Goal: Information Seeking & Learning: Learn about a topic

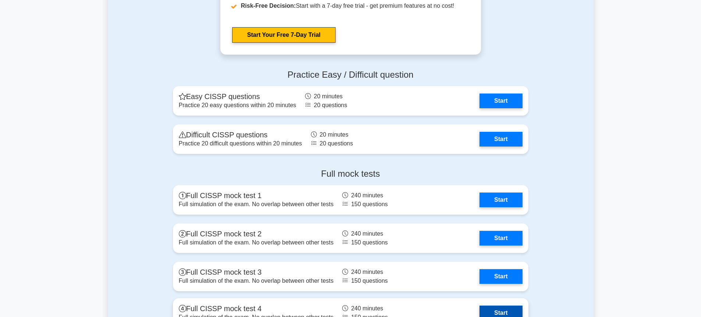
scroll to position [1471, 0]
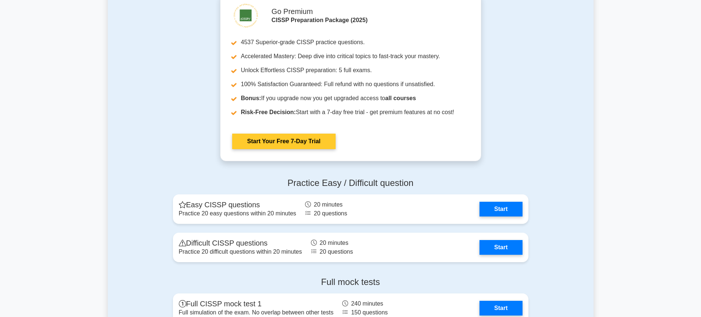
click at [296, 143] on link "Start Your Free 7-Day Trial" at bounding box center [283, 141] width 103 height 15
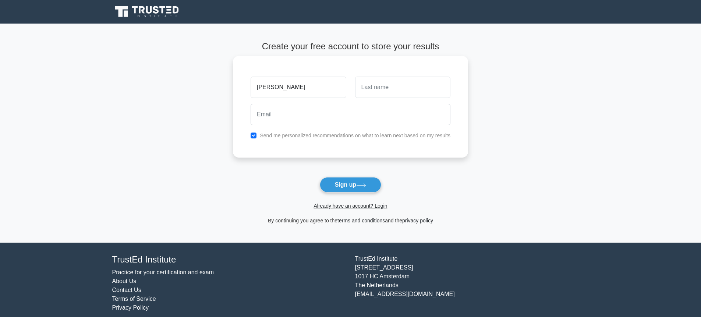
type input "[PERSON_NAME]"
type input ","
type input "Mishra"
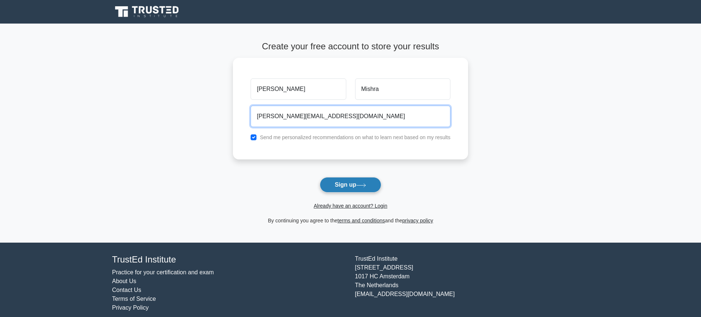
type input "[PERSON_NAME][EMAIL_ADDRESS][DOMAIN_NAME]"
click at [353, 184] on button "Sign up" at bounding box center [351, 184] width 62 height 15
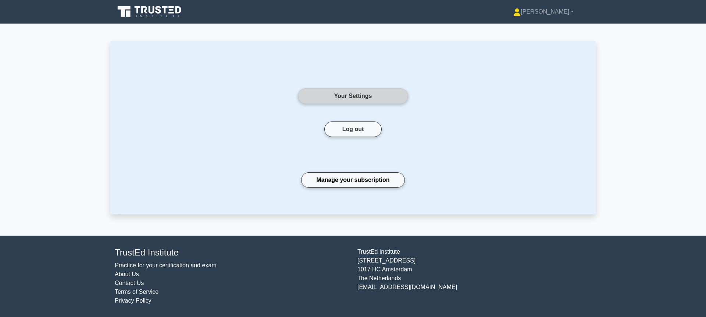
click at [374, 101] on link "Your Settings" at bounding box center [353, 95] width 110 height 15
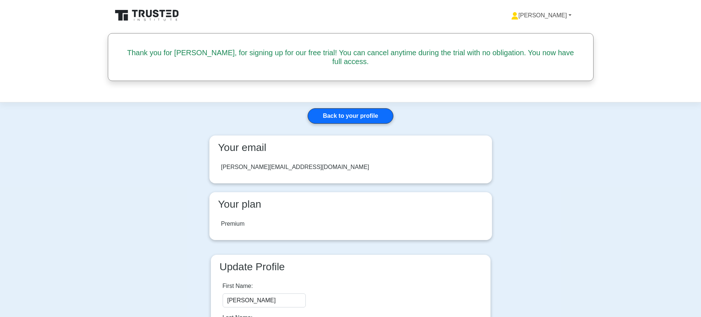
click at [554, 17] on link "[PERSON_NAME]" at bounding box center [541, 15] width 96 height 15
click at [538, 32] on link "Profile" at bounding box center [523, 33] width 58 height 12
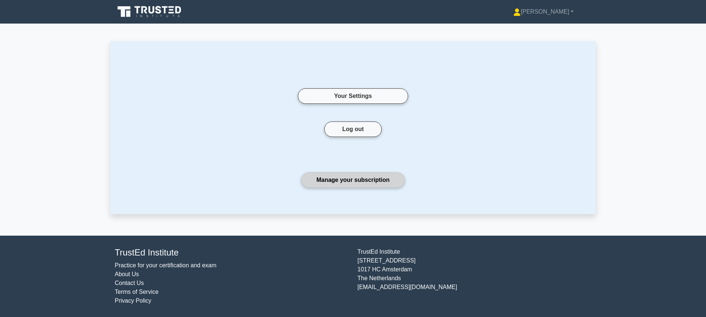
click at [332, 178] on link "Manage your subscription" at bounding box center [352, 179] width 103 height 15
click at [148, 12] on icon at bounding box center [150, 12] width 71 height 14
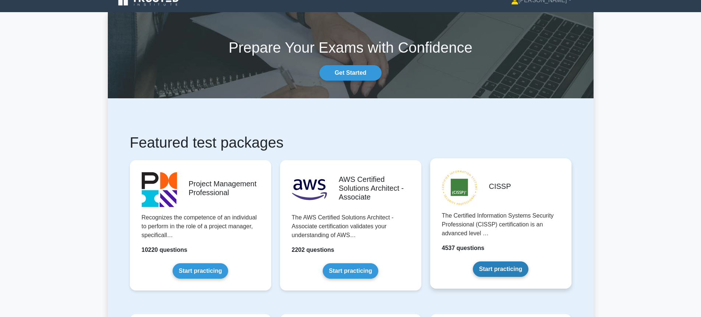
scroll to position [12, 0]
click at [515, 270] on link "Start practicing" at bounding box center [501, 268] width 56 height 15
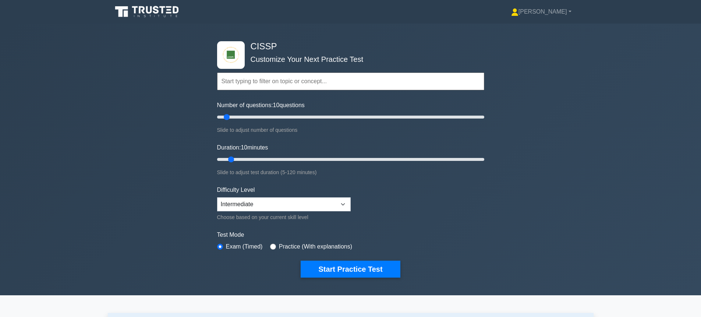
click at [307, 86] on input "text" at bounding box center [350, 81] width 267 height 18
click at [308, 83] on input "text" at bounding box center [350, 81] width 267 height 18
click at [255, 117] on input "Number of questions: 30 questions" at bounding box center [350, 117] width 267 height 9
click at [264, 117] on input "Number of questions: 30 questions" at bounding box center [350, 117] width 267 height 9
click at [286, 117] on input "Number of questions: 40 questions" at bounding box center [350, 117] width 267 height 9
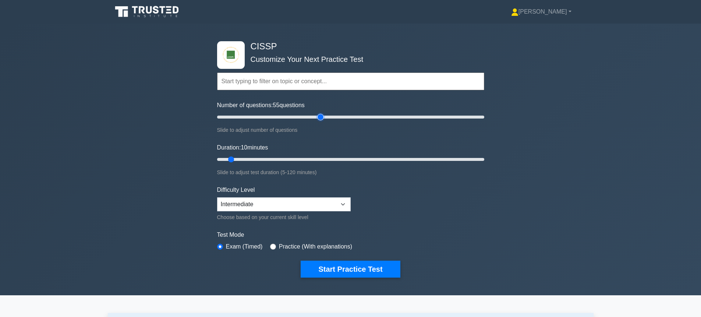
click at [319, 115] on input "Number of questions: 55 questions" at bounding box center [350, 117] width 267 height 9
click at [388, 117] on input "Number of questions: 80 questions" at bounding box center [350, 117] width 267 height 9
click at [408, 116] on input "Number of questions: 145 questions" at bounding box center [350, 117] width 267 height 9
click at [425, 117] on input "Number of questions: 160 questions" at bounding box center [350, 117] width 267 height 9
click at [438, 117] on input "Number of questions: 160 questions" at bounding box center [350, 117] width 267 height 9
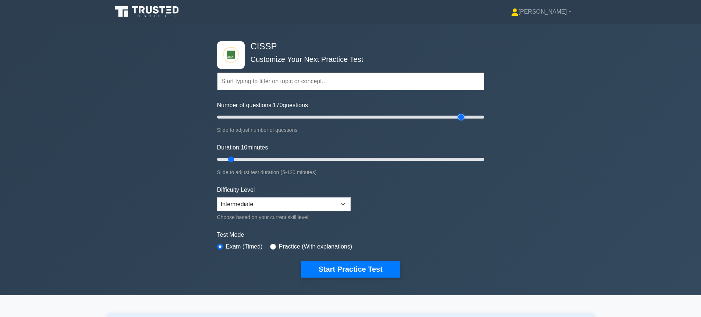
click at [462, 118] on input "Number of questions: 170 questions" at bounding box center [350, 117] width 267 height 9
click at [468, 117] on input "Number of questions: 185 questions" at bounding box center [350, 117] width 267 height 9
type input "200"
click at [481, 117] on input "Number of questions: 190 questions" at bounding box center [350, 117] width 267 height 9
drag, startPoint x: 481, startPoint y: 120, endPoint x: 487, endPoint y: 119, distance: 6.3
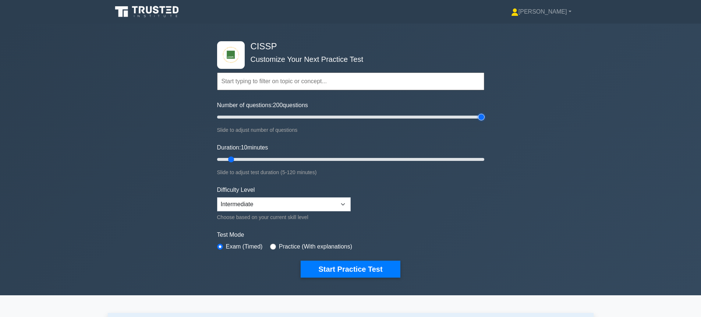
click at [484, 119] on input "Number of questions: 200 questions" at bounding box center [350, 117] width 267 height 9
click at [464, 157] on input "Duration: 10 minutes" at bounding box center [350, 159] width 267 height 9
type input "120"
click at [477, 159] on input "Duration: 115 minutes" at bounding box center [350, 159] width 267 height 9
click at [483, 159] on input "Duration: 120 minutes" at bounding box center [350, 159] width 267 height 9
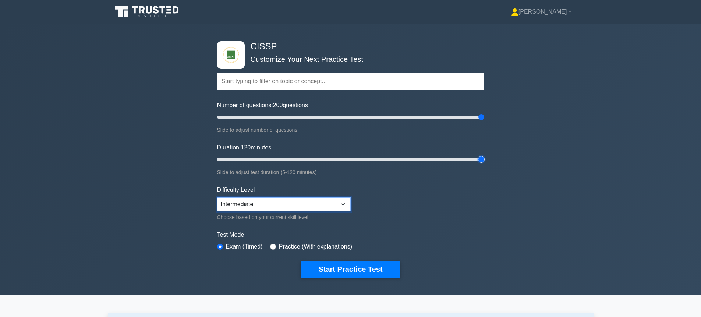
click at [329, 205] on select "Beginner Intermediate Expert" at bounding box center [284, 204] width 134 height 14
click at [378, 269] on button "Start Practice Test" at bounding box center [349, 268] width 99 height 17
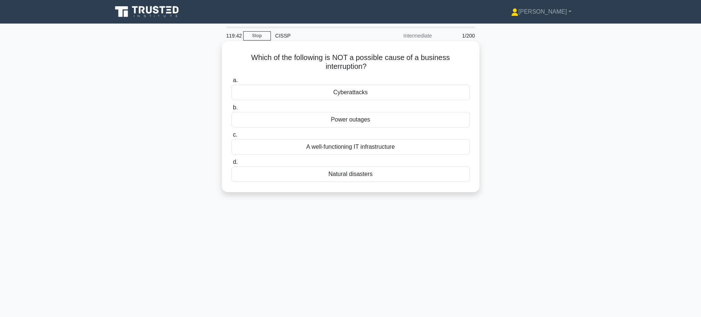
click at [368, 146] on div "A well-functioning IT infrastructure" at bounding box center [350, 146] width 238 height 15
click at [231, 137] on input "c. A well-functioning IT infrastructure" at bounding box center [231, 134] width 0 height 5
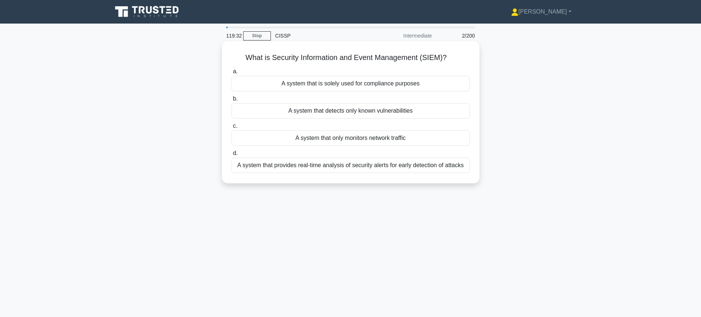
click at [364, 166] on div "A system that provides real-time analysis of security alerts for early detectio…" at bounding box center [350, 164] width 238 height 15
click at [231, 156] on input "d. A system that provides real-time analysis of security alerts for early detec…" at bounding box center [231, 153] width 0 height 5
click at [369, 167] on div "To provide guidance and direction for security-related activities" at bounding box center [350, 164] width 238 height 15
click at [231, 156] on input "d. To provide guidance and direction for security-related activities" at bounding box center [231, 153] width 0 height 5
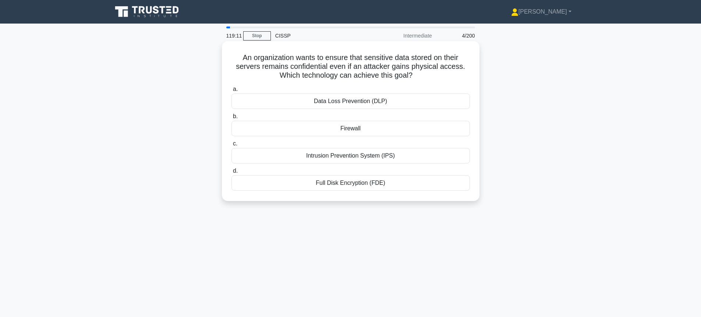
click at [364, 183] on div "Full Disk Encryption (FDE)" at bounding box center [350, 182] width 238 height 15
click at [231, 173] on input "d. Full Disk Encryption (FDE)" at bounding box center [231, 170] width 0 height 5
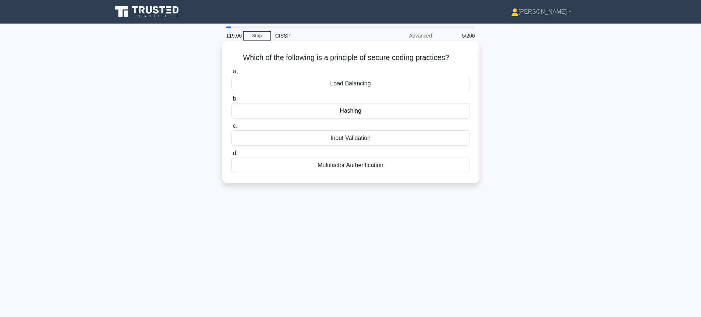
click at [359, 139] on div "Input Validation" at bounding box center [350, 137] width 238 height 15
click at [231, 128] on input "c. Input Validation" at bounding box center [231, 126] width 0 height 5
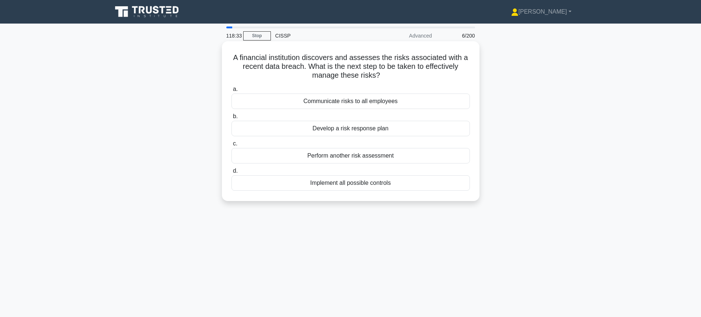
click at [359, 131] on div "Develop a risk response plan" at bounding box center [350, 128] width 238 height 15
click at [231, 119] on input "b. Develop a risk response plan" at bounding box center [231, 116] width 0 height 5
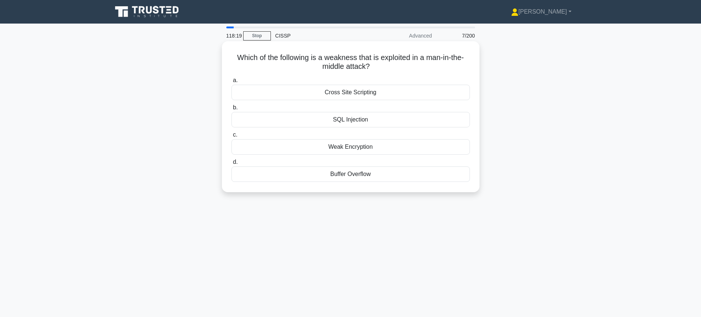
click at [364, 94] on div "Cross Site Scripting" at bounding box center [350, 92] width 238 height 15
click at [231, 83] on input "a. Cross Site Scripting" at bounding box center [231, 80] width 0 height 5
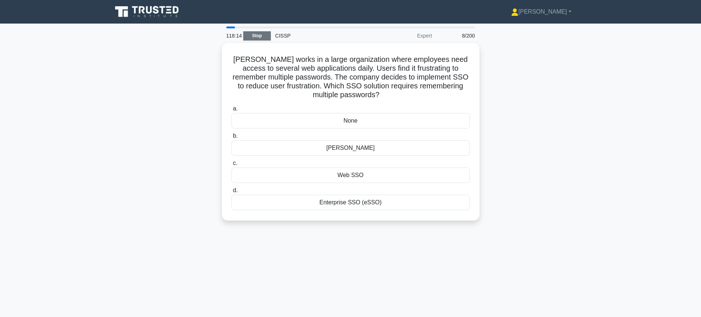
click at [256, 35] on link "Stop" at bounding box center [257, 35] width 28 height 9
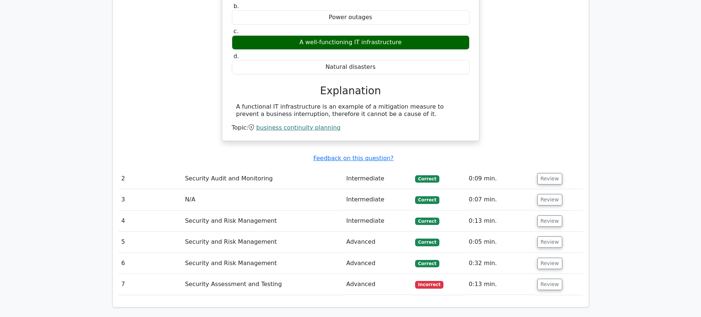
scroll to position [594, 0]
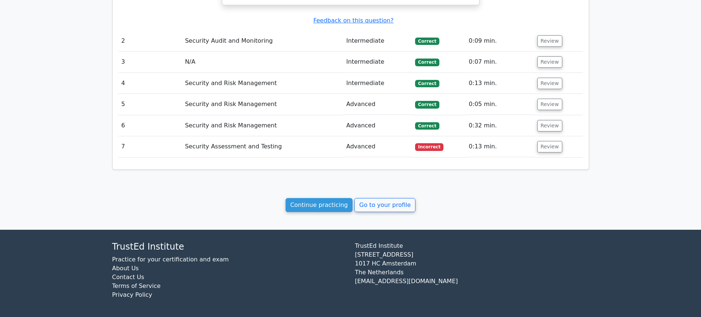
click at [324, 144] on td "Security Assessment and Testing" at bounding box center [262, 146] width 161 height 21
click at [542, 141] on button "Review" at bounding box center [549, 146] width 25 height 11
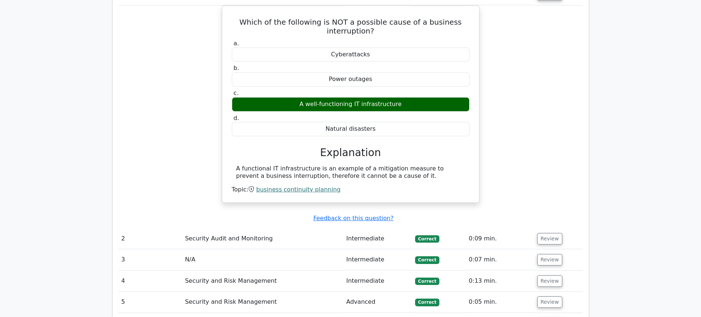
scroll to position [0, 0]
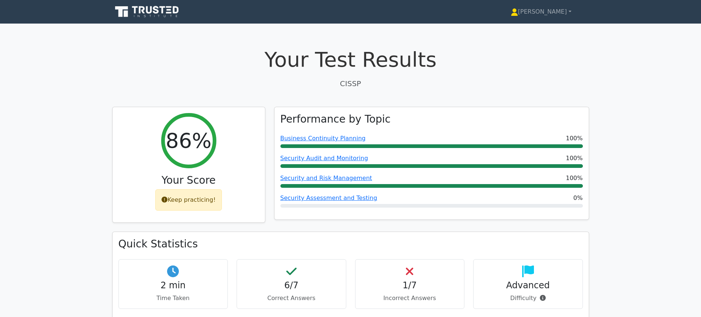
click at [168, 13] on icon at bounding box center [169, 12] width 6 height 1
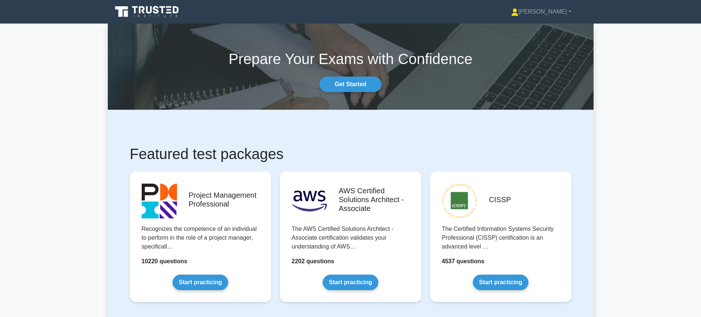
scroll to position [67, 0]
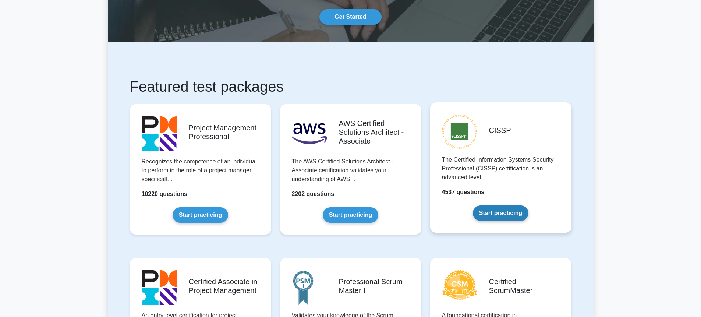
click at [514, 213] on link "Start practicing" at bounding box center [501, 212] width 56 height 15
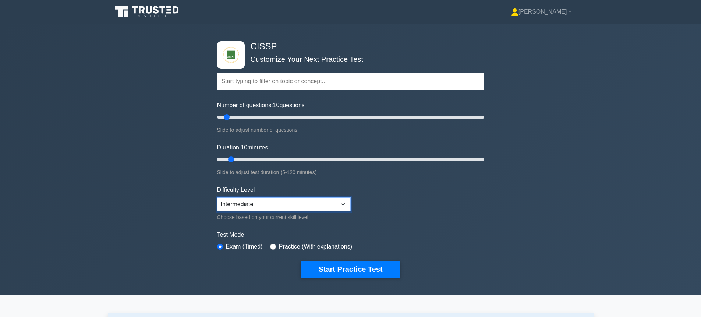
click at [303, 202] on select "Beginner Intermediate Expert" at bounding box center [284, 204] width 134 height 14
select select "expert"
click at [217, 197] on select "Beginner Intermediate Expert" at bounding box center [284, 204] width 134 height 14
click at [369, 268] on button "Start Practice Test" at bounding box center [349, 268] width 99 height 17
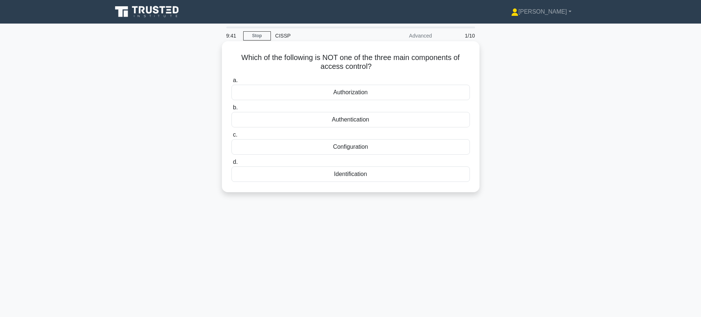
click at [362, 146] on div "Configuration" at bounding box center [350, 146] width 238 height 15
click at [231, 137] on input "c. Configuration" at bounding box center [231, 134] width 0 height 5
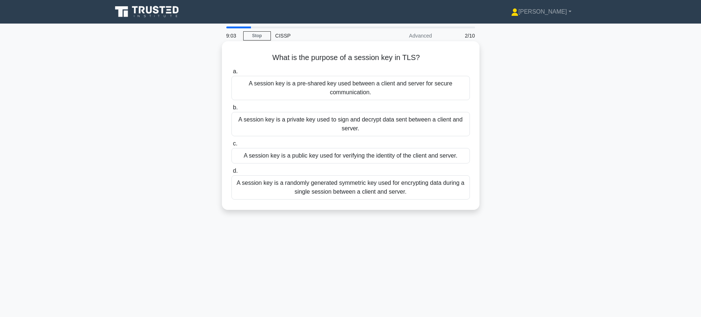
click at [370, 187] on div "A session key is a randomly generated symmetric key used for encrypting data du…" at bounding box center [350, 187] width 238 height 24
click at [231, 173] on input "d. A session key is a randomly generated symmetric key used for encrypting data…" at bounding box center [231, 170] width 0 height 5
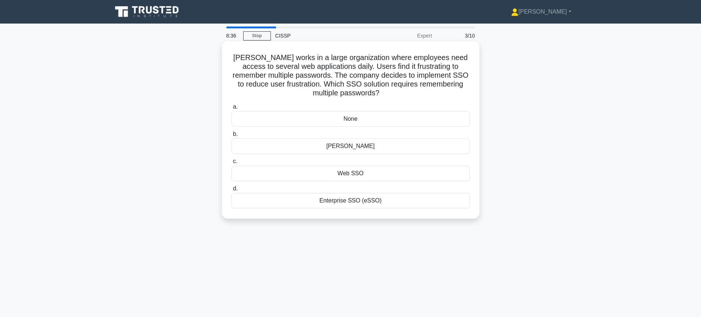
click at [363, 119] on div "None" at bounding box center [350, 118] width 238 height 15
click at [231, 109] on input "a. None" at bounding box center [231, 106] width 0 height 5
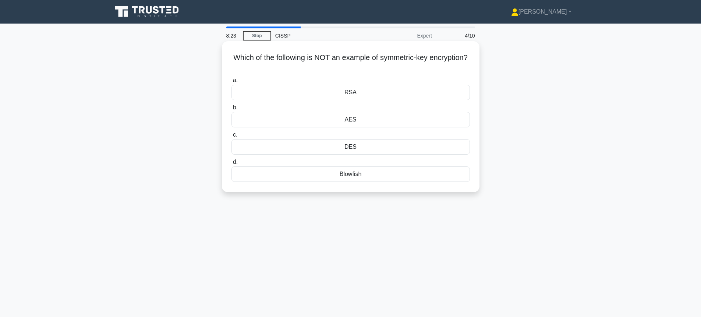
click at [366, 93] on div "RSA" at bounding box center [350, 92] width 238 height 15
click at [231, 83] on input "a. RSA" at bounding box center [231, 80] width 0 height 5
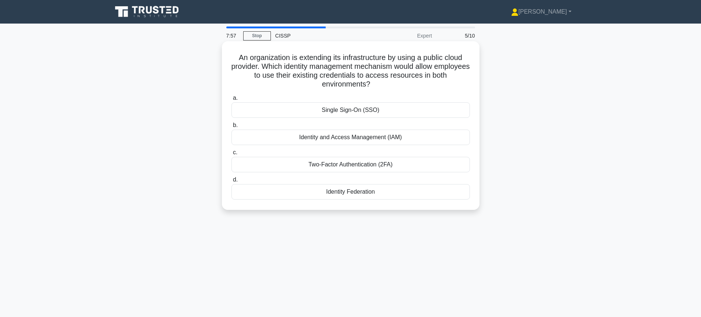
click at [373, 111] on div "Single Sign-On (SSO)" at bounding box center [350, 109] width 238 height 15
click at [231, 100] on input "a. Single Sign-On (SSO)" at bounding box center [231, 98] width 0 height 5
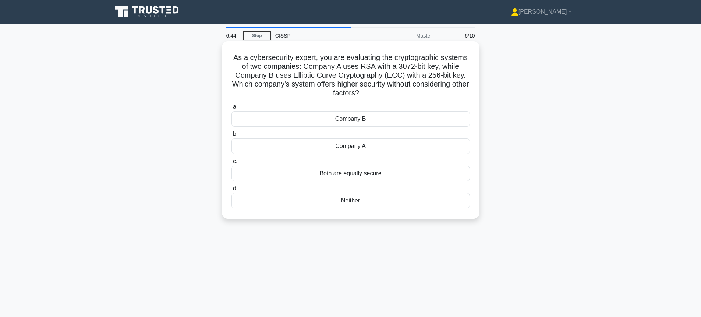
click at [368, 147] on div "Company A" at bounding box center [350, 145] width 238 height 15
click at [231, 136] on input "b. Company A" at bounding box center [231, 134] width 0 height 5
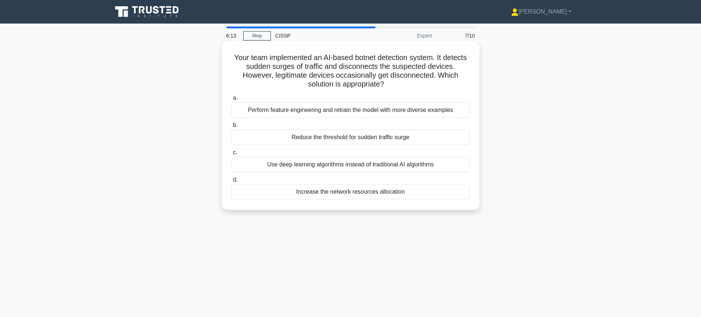
click at [395, 139] on div "Reduce the threshold for sudden traffic surge" at bounding box center [350, 136] width 238 height 15
click at [231, 128] on input "b. Reduce the threshold for sudden traffic surge" at bounding box center [231, 125] width 0 height 5
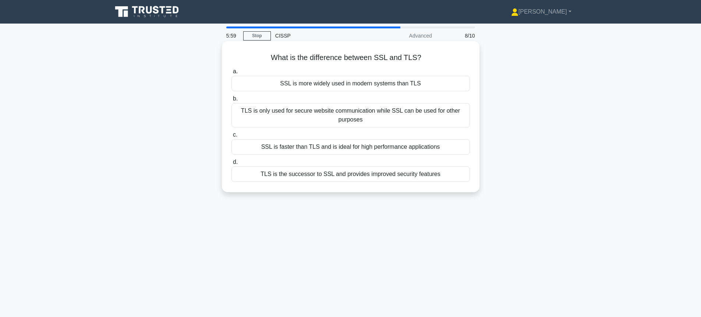
click at [387, 175] on div "TLS is the successor to SSL and provides improved security features" at bounding box center [350, 173] width 238 height 15
click at [231, 164] on input "d. TLS is the successor to SSL and provides improved security features" at bounding box center [231, 162] width 0 height 5
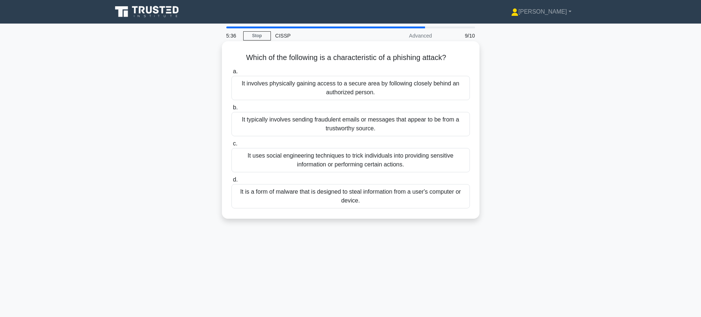
click at [401, 161] on div "It uses social engineering techniques to trick individuals into providing sensi…" at bounding box center [350, 160] width 238 height 24
click at [231, 146] on input "c. It uses social engineering techniques to trick individuals into providing se…" at bounding box center [231, 143] width 0 height 5
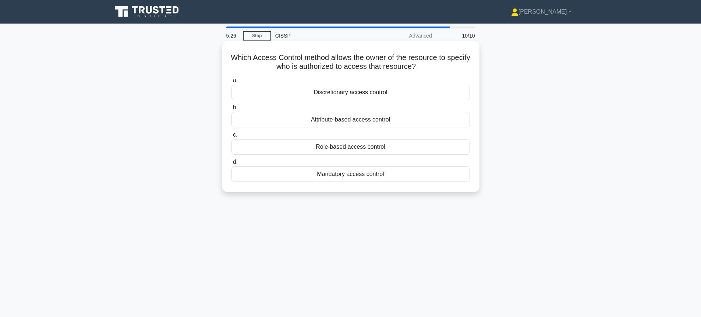
click at [358, 93] on div "Discretionary access control" at bounding box center [350, 92] width 238 height 15
click at [231, 83] on input "a. Discretionary access control" at bounding box center [231, 80] width 0 height 5
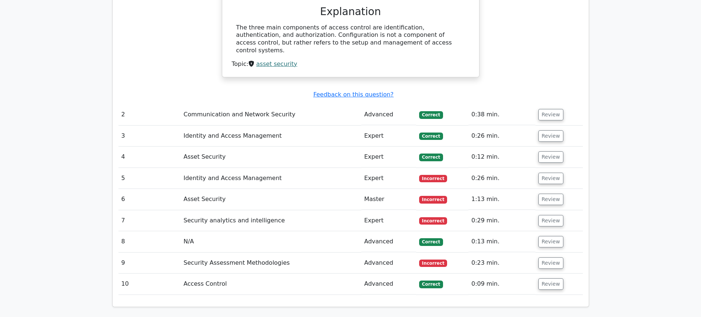
scroll to position [640, 0]
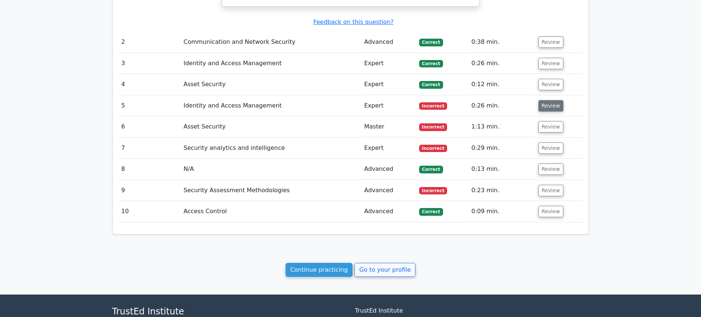
click at [550, 100] on button "Review" at bounding box center [550, 105] width 25 height 11
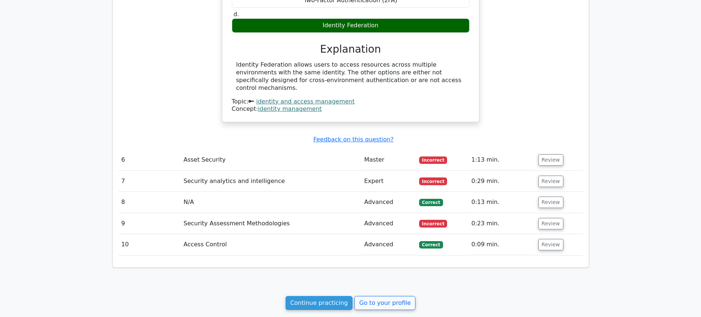
scroll to position [871, 0]
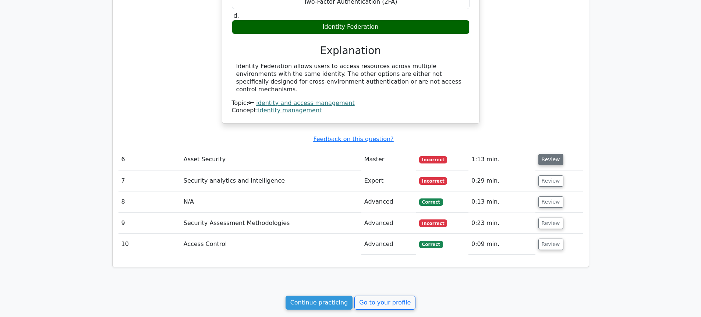
click at [542, 154] on button "Review" at bounding box center [550, 159] width 25 height 11
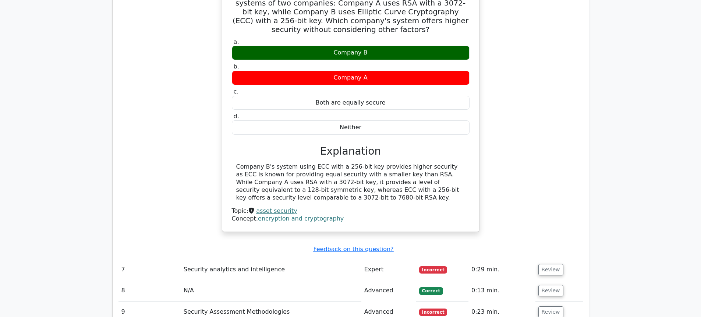
scroll to position [1107, 0]
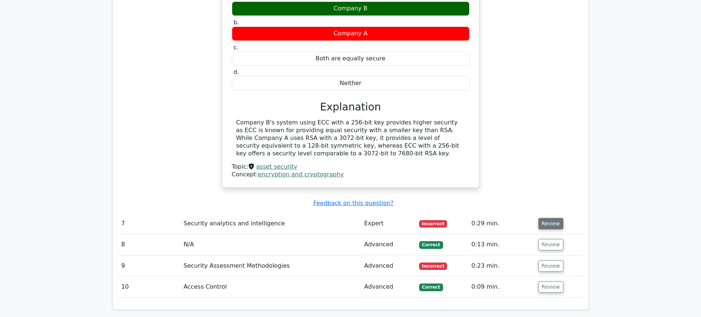
click at [546, 218] on button "Review" at bounding box center [550, 223] width 25 height 11
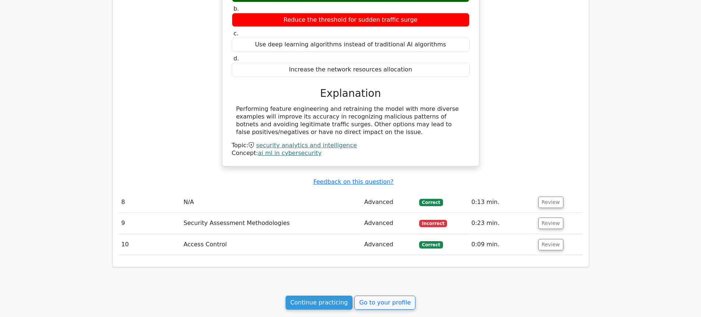
scroll to position [1434, 0]
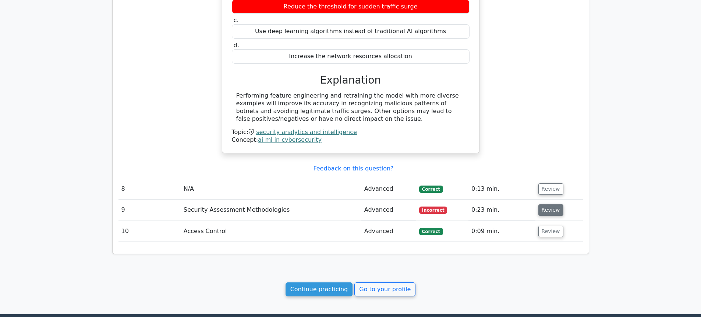
click at [550, 204] on button "Review" at bounding box center [550, 209] width 25 height 11
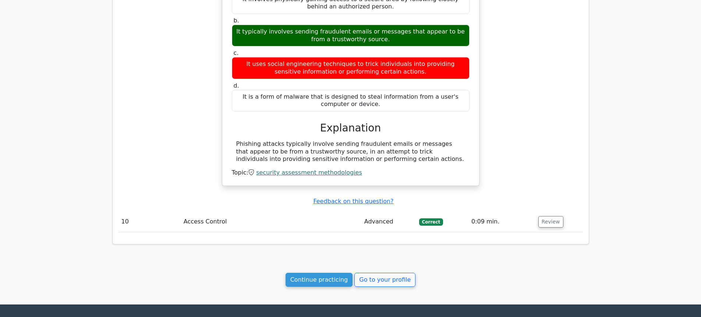
scroll to position [1696, 0]
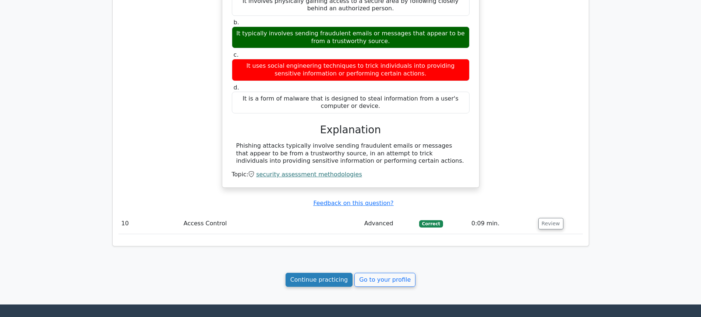
click at [332, 273] on link "Continue practicing" at bounding box center [318, 280] width 67 height 14
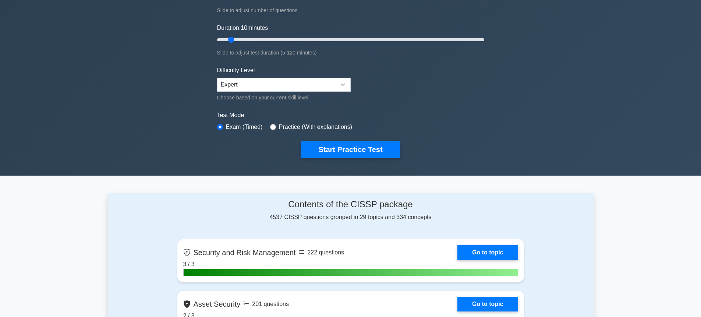
scroll to position [111, 0]
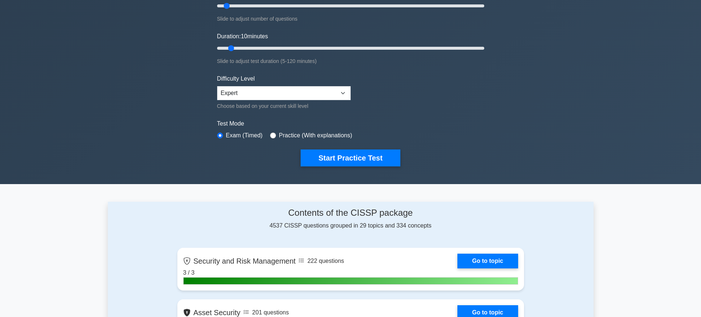
click at [307, 135] on label "Practice (With explanations)" at bounding box center [315, 135] width 73 height 9
click at [275, 135] on input "radio" at bounding box center [273, 135] width 6 height 6
radio input "true"
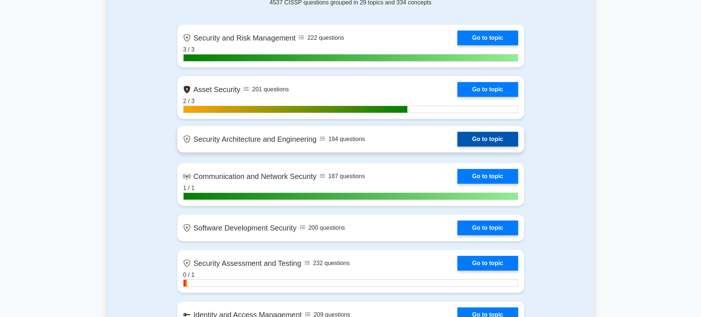
scroll to position [348, 0]
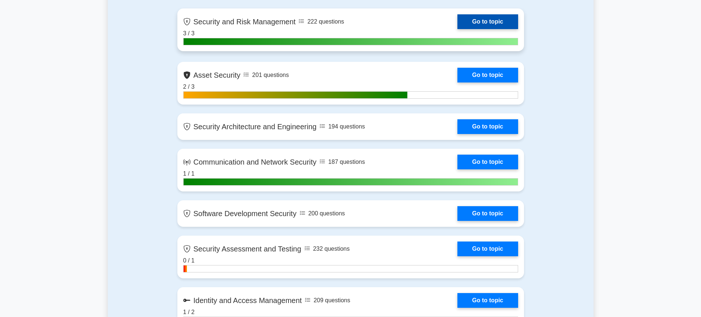
click at [501, 23] on link "Go to topic" at bounding box center [487, 21] width 60 height 15
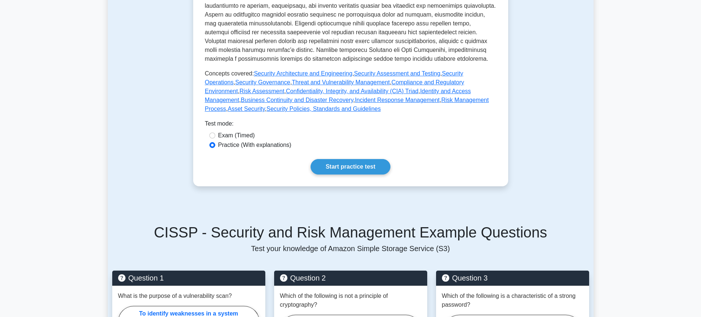
scroll to position [362, 0]
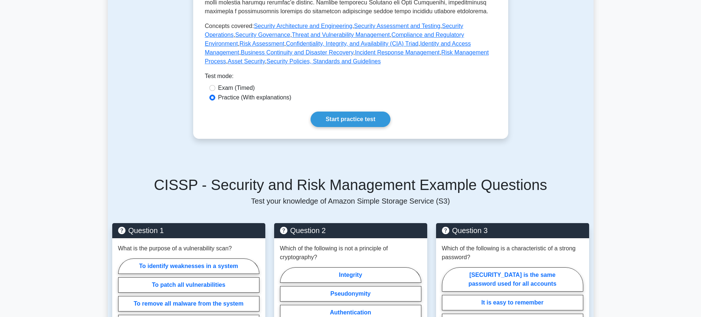
click at [237, 88] on label "Exam (Timed)" at bounding box center [236, 87] width 37 height 9
click at [215, 88] on input "Exam (Timed)" at bounding box center [212, 88] width 6 height 6
radio input "true"
click at [376, 121] on link "Start practice test" at bounding box center [350, 118] width 80 height 15
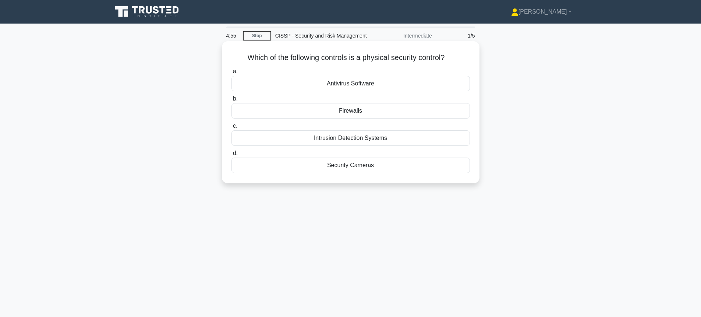
click at [360, 164] on div "Security Cameras" at bounding box center [350, 164] width 238 height 15
click at [231, 156] on input "d. Security Cameras" at bounding box center [231, 153] width 0 height 5
click at [370, 112] on div "Background checks" at bounding box center [350, 110] width 238 height 15
click at [231, 101] on input "b. Background checks" at bounding box center [231, 98] width 0 height 5
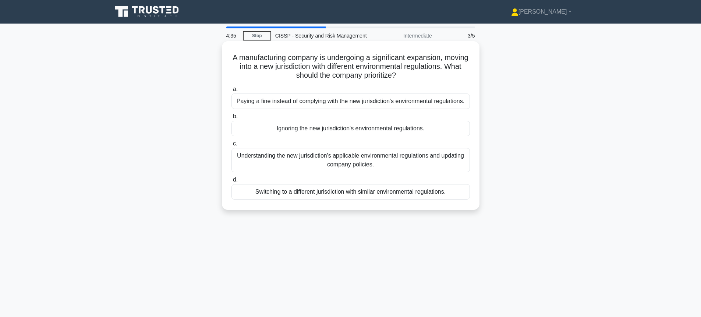
click at [388, 160] on div "Understanding the new jurisdiction's applicable environmental regulations and u…" at bounding box center [350, 160] width 238 height 24
click at [231, 146] on input "c. Understanding the new jurisdiction's applicable environmental regulations an…" at bounding box center [231, 143] width 0 height 5
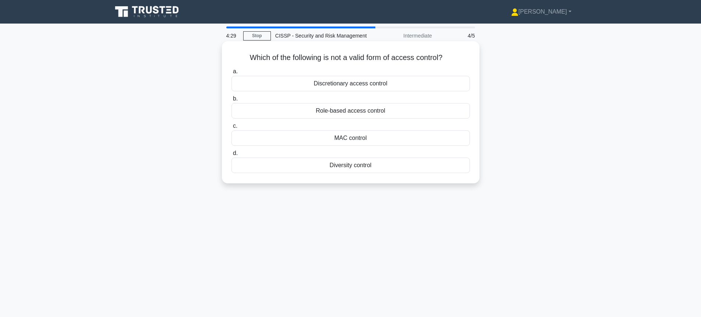
click at [369, 164] on div "Diversity control" at bounding box center [350, 164] width 238 height 15
click at [231, 156] on input "d. Diversity control" at bounding box center [231, 153] width 0 height 5
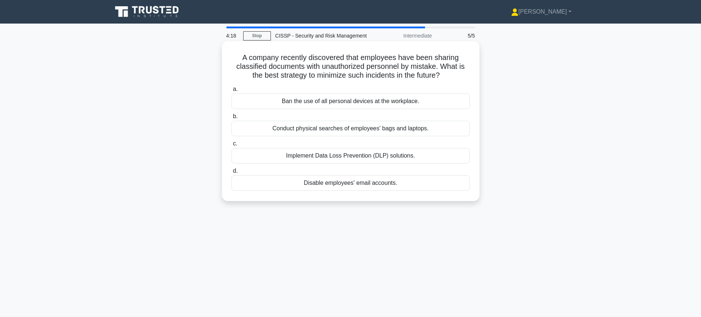
click at [391, 154] on div "Implement Data Loss Prevention (DLP) solutions." at bounding box center [350, 155] width 238 height 15
click at [231, 146] on input "c. Implement Data Loss Prevention (DLP) solutions." at bounding box center [231, 143] width 0 height 5
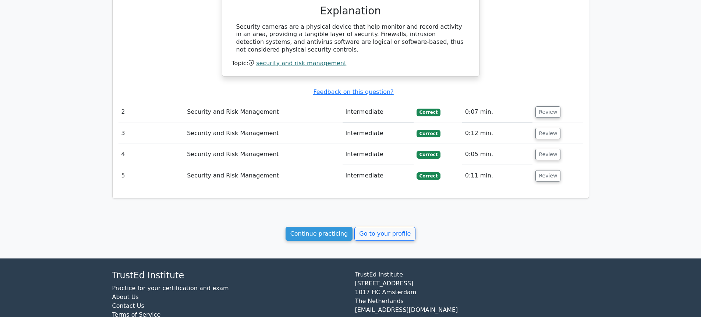
scroll to position [559, 0]
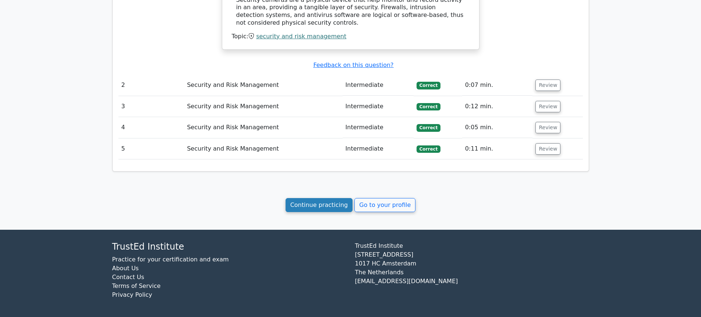
click at [330, 207] on link "Continue practicing" at bounding box center [318, 205] width 67 height 14
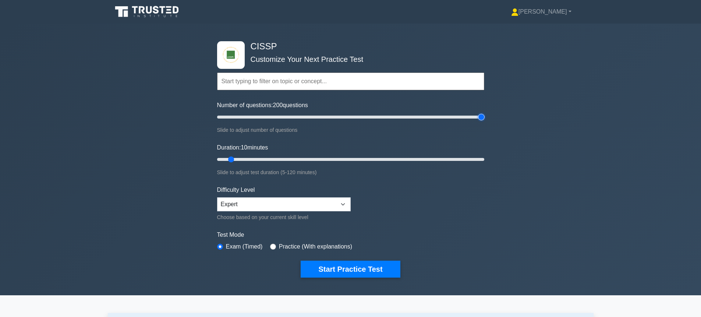
drag, startPoint x: 223, startPoint y: 117, endPoint x: 479, endPoint y: 111, distance: 256.1
type input "200"
click at [479, 113] on input "Number of questions: 200 questions" at bounding box center [350, 117] width 267 height 9
click at [396, 83] on input "text" at bounding box center [350, 81] width 267 height 18
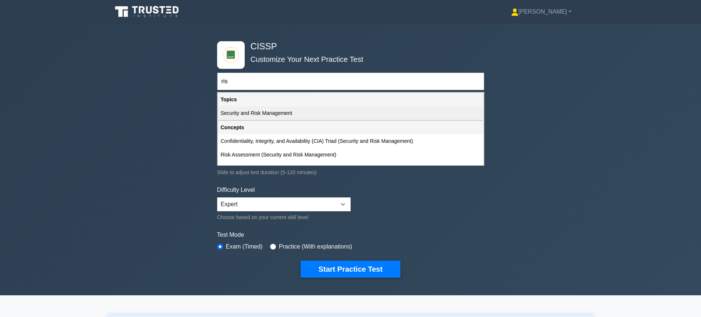
click at [255, 113] on div "Security and Risk Management" at bounding box center [351, 113] width 266 height 14
type input "Security and Risk Management"
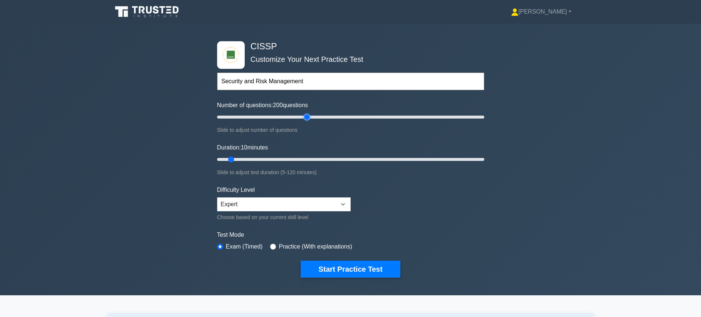
type input "70"
click at [306, 118] on input "Number of questions: 200 questions" at bounding box center [350, 117] width 267 height 9
click at [320, 114] on input "Number of questions: 70 questions" at bounding box center [350, 117] width 267 height 9
click at [327, 115] on input "Number of questions: 80 questions" at bounding box center [350, 117] width 267 height 9
click at [334, 116] on input "Number of questions: 85 questions" at bounding box center [350, 117] width 267 height 9
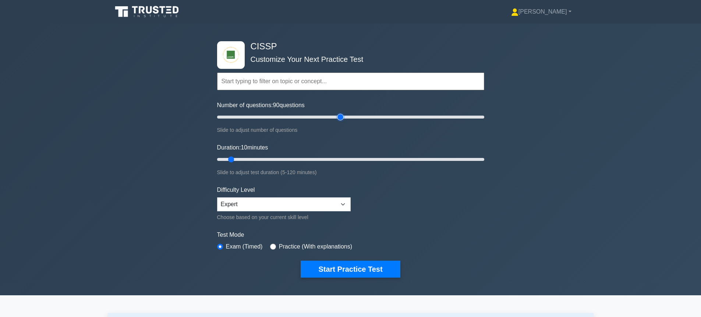
click at [339, 116] on input "Number of questions: 90 questions" at bounding box center [350, 117] width 267 height 9
type input "100"
click at [347, 115] on input "Number of questions: 95 questions" at bounding box center [350, 117] width 267 height 9
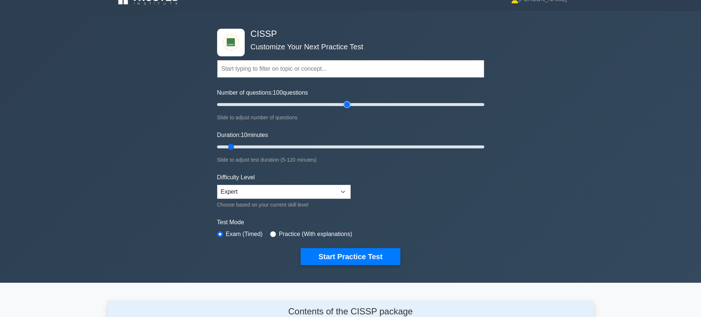
scroll to position [13, 0]
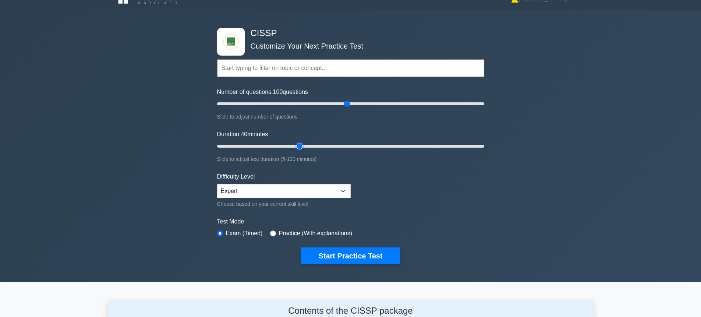
drag, startPoint x: 230, startPoint y: 147, endPoint x: 298, endPoint y: 147, distance: 68.0
type input "40"
click at [298, 147] on input "Duration: 40 minutes" at bounding box center [350, 146] width 267 height 9
click at [355, 255] on button "Start Practice Test" at bounding box center [349, 255] width 99 height 17
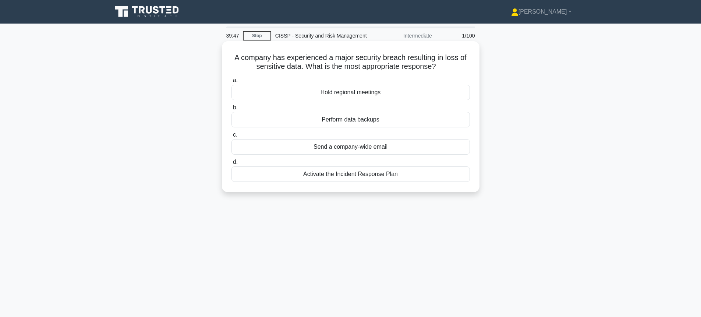
click at [353, 174] on div "Activate the Incident Response Plan" at bounding box center [350, 173] width 238 height 15
click at [231, 164] on input "d. Activate the Incident Response Plan" at bounding box center [231, 162] width 0 height 5
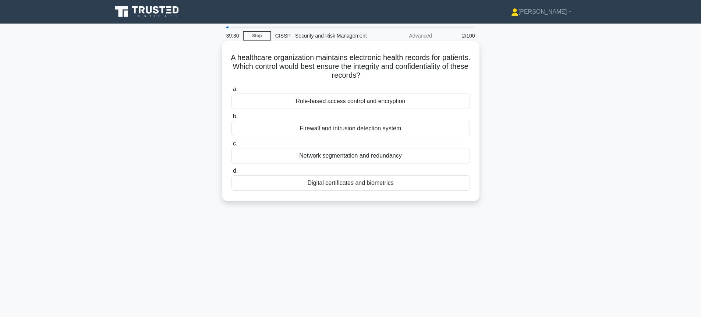
click at [382, 103] on div "Role-based access control and encryption" at bounding box center [350, 100] width 238 height 15
click at [231, 92] on input "a. Role-based access control and encryption" at bounding box center [231, 89] width 0 height 5
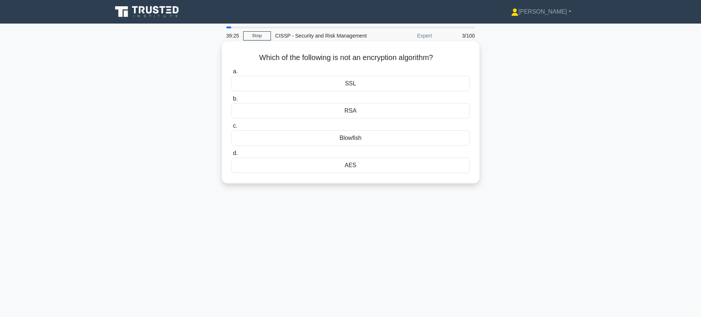
click at [352, 81] on div "SSL" at bounding box center [350, 83] width 238 height 15
click at [231, 74] on input "a. SSL" at bounding box center [231, 71] width 0 height 5
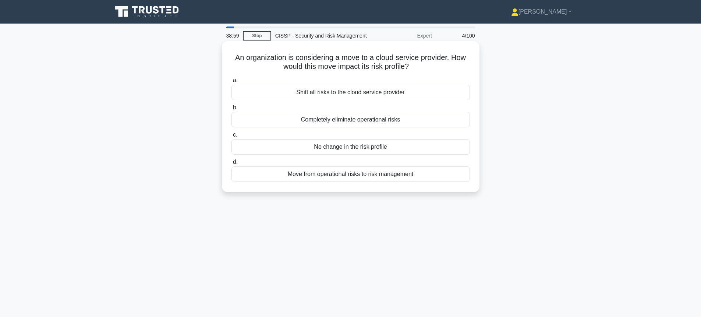
click at [357, 149] on div "No change in the risk profile" at bounding box center [350, 146] width 238 height 15
click at [231, 137] on input "c. No change in the risk profile" at bounding box center [231, 134] width 0 height 5
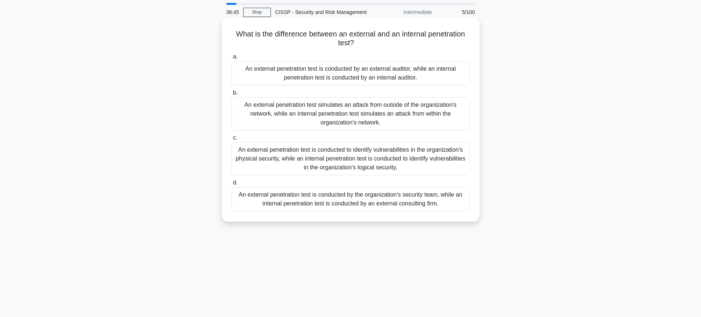
scroll to position [32, 0]
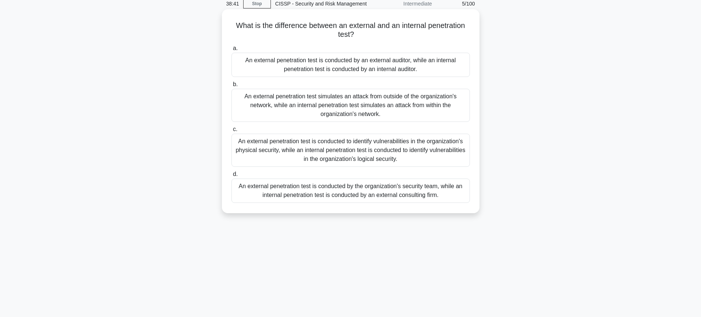
click at [360, 104] on div "An external penetration test simulates an attack from outside of the organizati…" at bounding box center [350, 105] width 238 height 33
click at [231, 87] on input "b. An external penetration test simulates an attack from outside of the organiz…" at bounding box center [231, 84] width 0 height 5
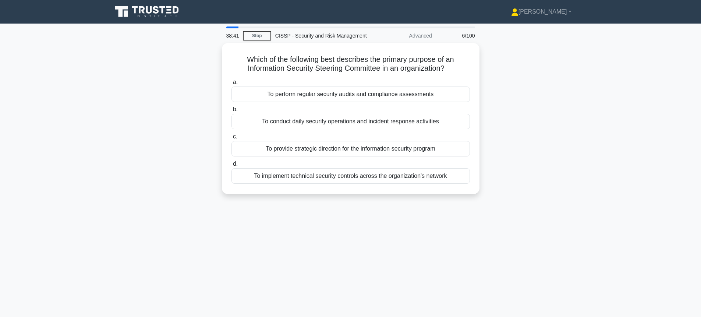
scroll to position [0, 0]
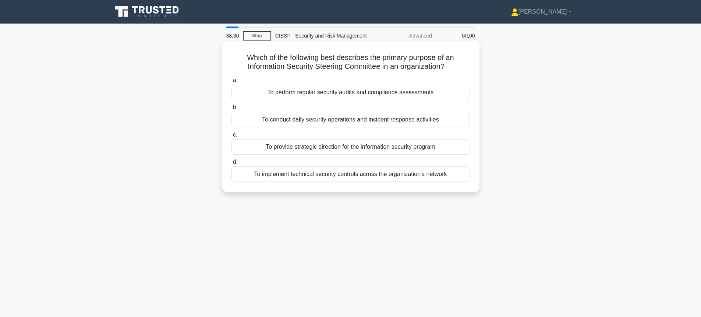
click at [368, 146] on div "To provide strategic direction for the information security program" at bounding box center [350, 146] width 238 height 15
click at [231, 137] on input "c. To provide strategic direction for the information security program" at bounding box center [231, 134] width 0 height 5
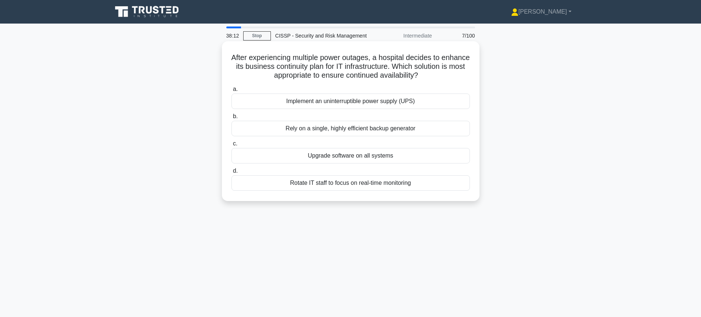
click at [360, 103] on div "Implement an uninterruptible power supply (UPS)" at bounding box center [350, 100] width 238 height 15
click at [231, 92] on input "a. Implement an uninterruptible power supply (UPS)" at bounding box center [231, 89] width 0 height 5
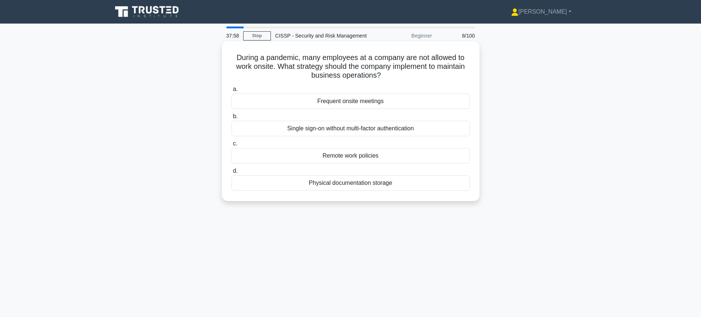
click at [352, 156] on div "Remote work policies" at bounding box center [350, 155] width 238 height 15
click at [231, 146] on input "c. Remote work policies" at bounding box center [231, 143] width 0 height 5
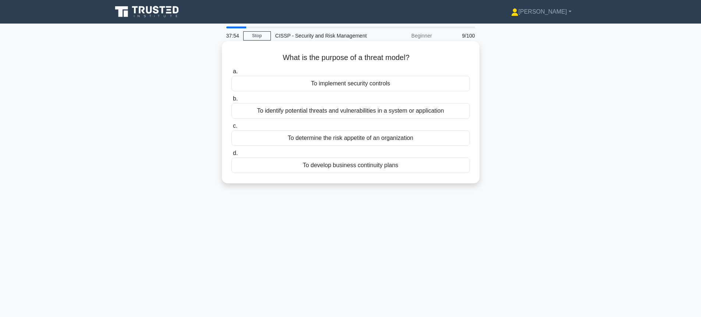
click at [361, 110] on div "To identify potential threats and vulnerabilities in a system or application" at bounding box center [350, 110] width 238 height 15
click at [231, 101] on input "b. To identify potential threats and vulnerabilities in a system or application" at bounding box center [231, 98] width 0 height 5
click at [360, 86] on div "Prevent unauthorized disclosure of sensitive data" at bounding box center [350, 83] width 238 height 15
click at [231, 74] on input "a. Prevent unauthorized disclosure of sensitive data" at bounding box center [231, 71] width 0 height 5
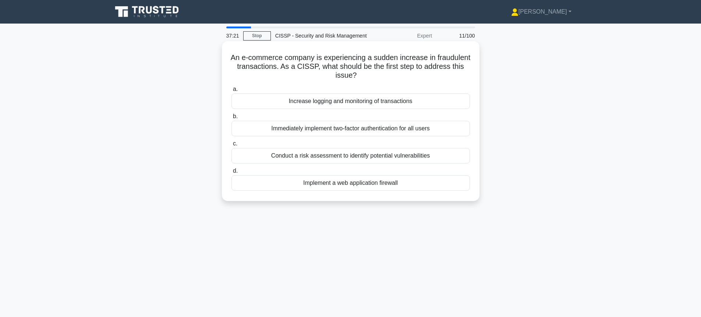
click at [370, 157] on div "Conduct a risk assessment to identify potential vulnerabilities" at bounding box center [350, 155] width 238 height 15
click at [231, 146] on input "c. Conduct a risk assessment to identify potential vulnerabilities" at bounding box center [231, 143] width 0 height 5
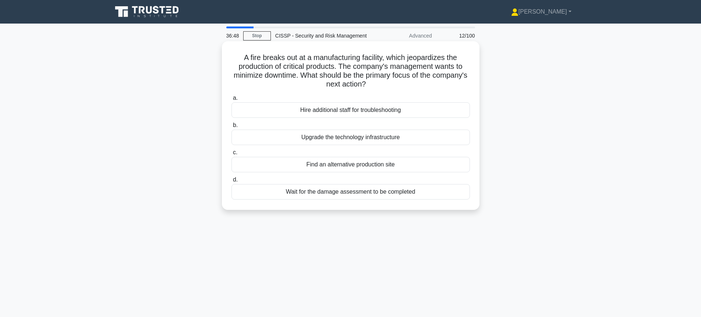
click at [364, 165] on div "Find an alternative production site" at bounding box center [350, 164] width 238 height 15
click at [231, 155] on input "c. Find an alternative production site" at bounding box center [231, 152] width 0 height 5
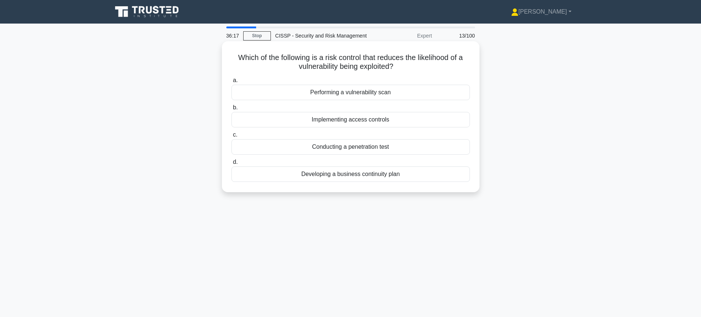
click at [343, 94] on div "Performing a vulnerability scan" at bounding box center [350, 92] width 238 height 15
click at [231, 83] on input "a. Performing a vulnerability scan" at bounding box center [231, 80] width 0 height 5
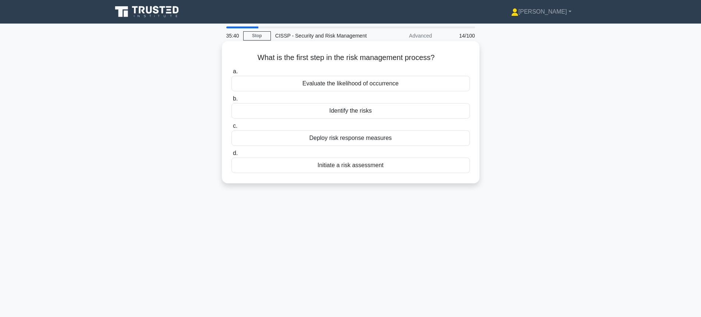
click at [351, 165] on div "Initiate a risk assessment" at bounding box center [350, 164] width 238 height 15
click at [231, 156] on input "d. Initiate a risk assessment" at bounding box center [231, 153] width 0 height 5
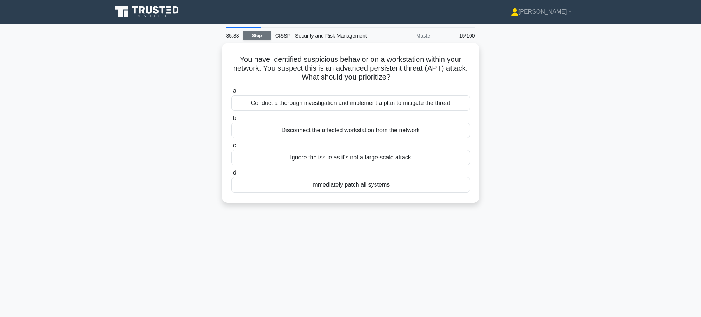
click at [253, 37] on link "Stop" at bounding box center [257, 35] width 28 height 9
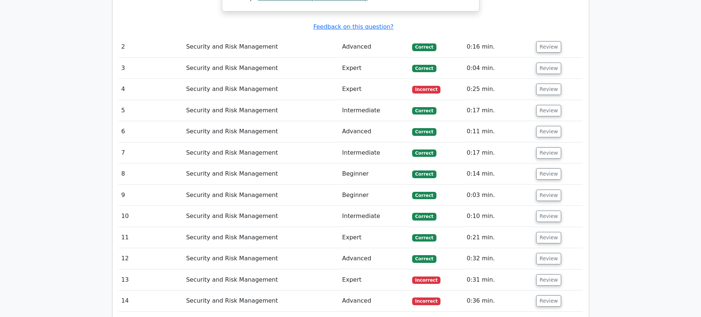
scroll to position [610, 0]
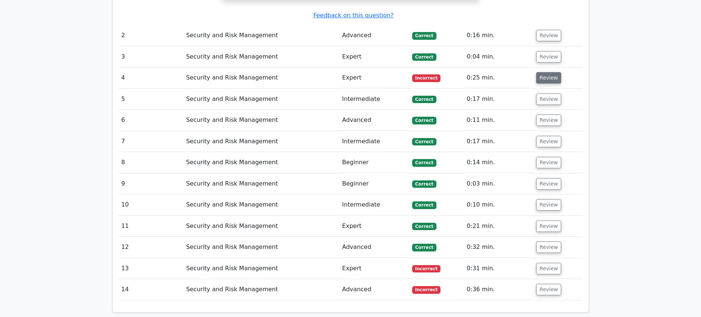
click at [547, 81] on button "Review" at bounding box center [548, 77] width 25 height 11
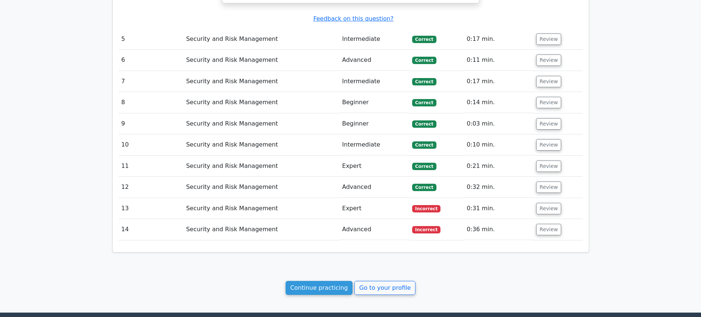
scroll to position [922, 0]
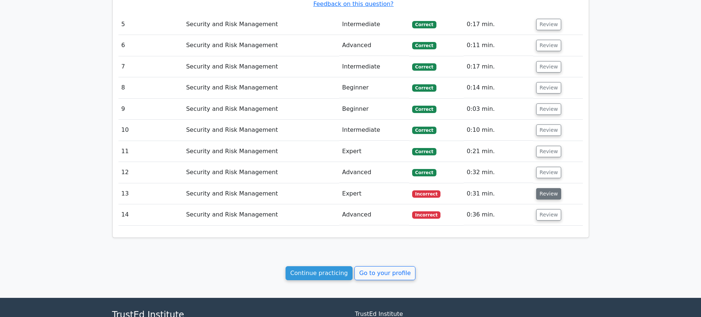
click at [549, 194] on button "Review" at bounding box center [548, 193] width 25 height 11
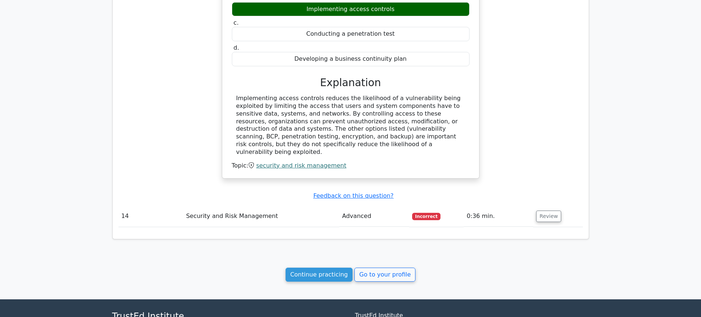
scroll to position [1204, 0]
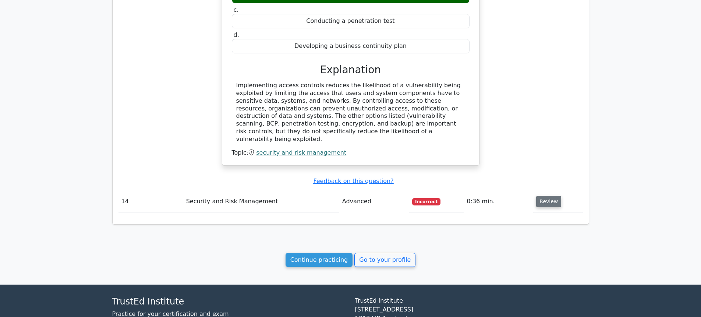
click at [536, 196] on button "Review" at bounding box center [548, 201] width 25 height 11
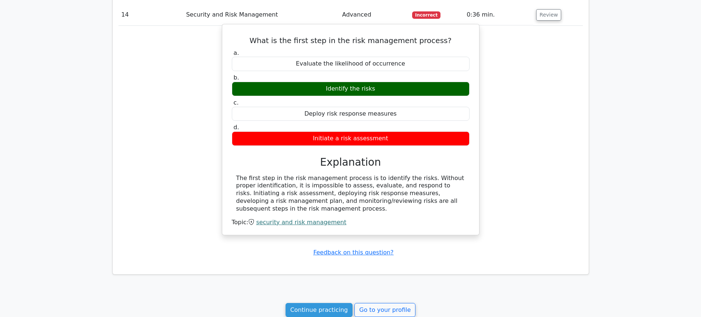
scroll to position [1432, 0]
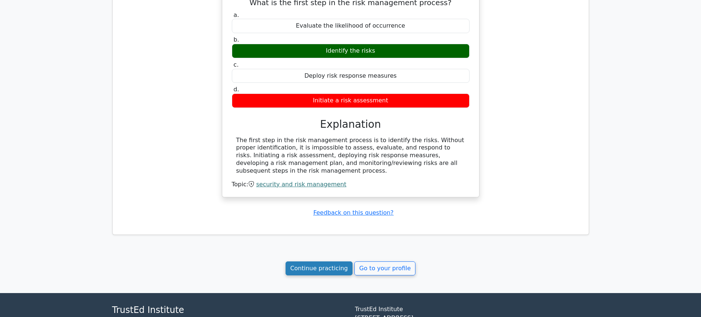
click at [338, 265] on link "Continue practicing" at bounding box center [318, 268] width 67 height 14
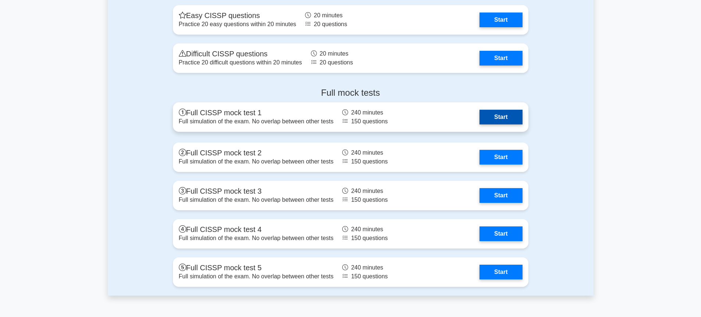
scroll to position [1642, 0]
